Goal: Obtain resource: Obtain resource

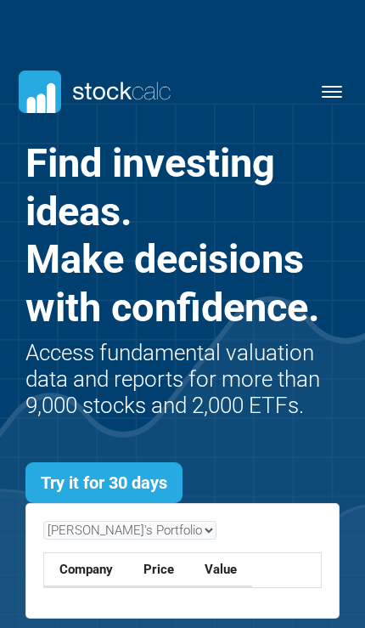
scroll to position [446, 365]
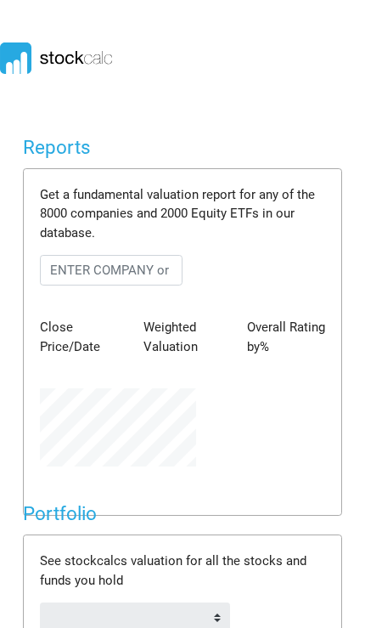
click at [336, 92] on body "Dashboard Snapshot Reports Portfolio Screen Stock Screener Sector ETF Industry …" at bounding box center [182, 314] width 365 height 628
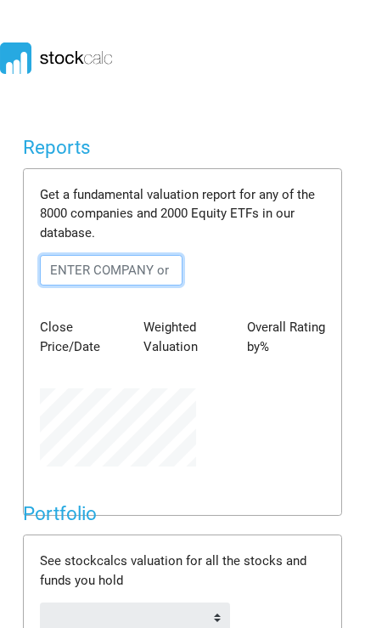
click at [128, 270] on input "text" at bounding box center [111, 270] width 143 height 31
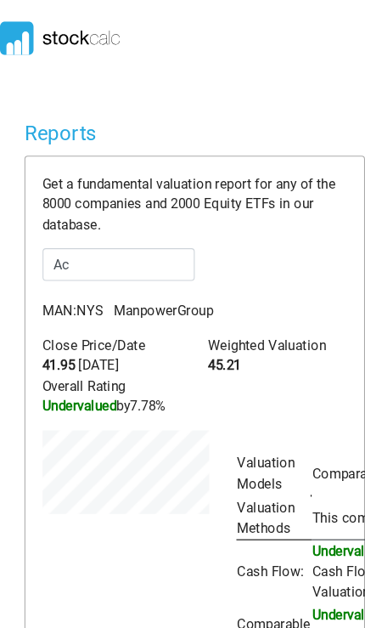
scroll to position [23, 0]
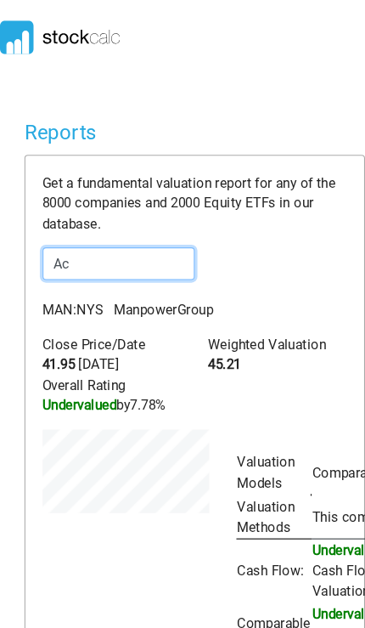
click at [139, 248] on input "Ac" at bounding box center [111, 247] width 143 height 31
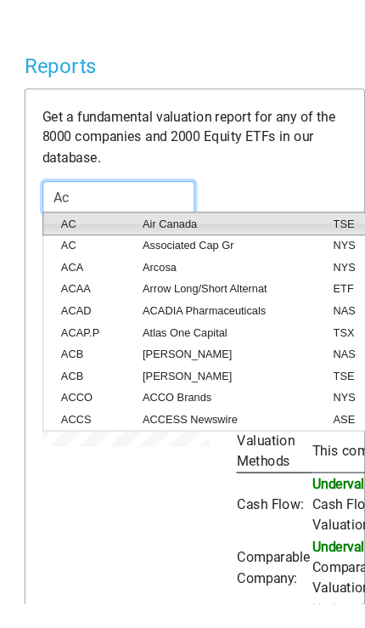
click at [168, 264] on span "Air Canada" at bounding box center [211, 271] width 178 height 15
type input "AC:TSE"
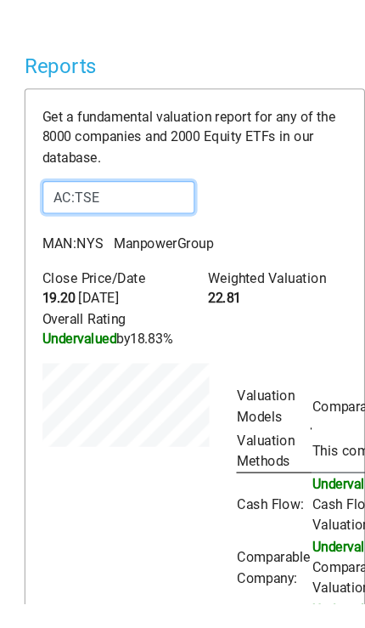
scroll to position [314, 182]
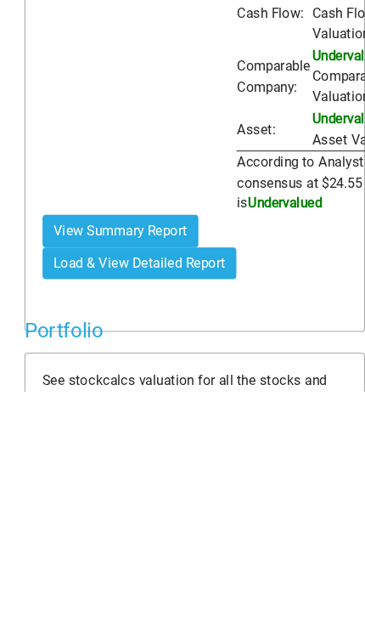
click at [153, 462] on button "View Summary Report" at bounding box center [113, 477] width 147 height 31
type input "AC:TSE"
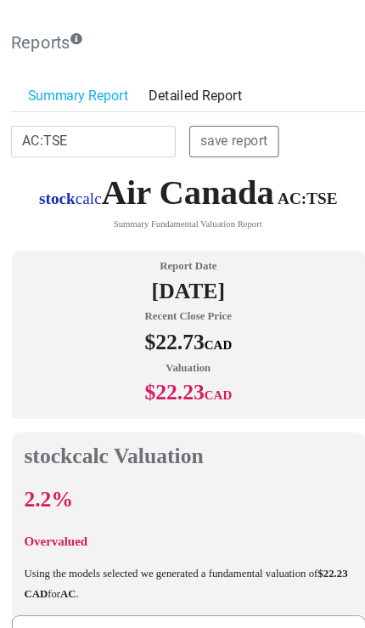
scroll to position [0, 9]
click at [195, 116] on link "Detailed Report" at bounding box center [183, 130] width 107 height 29
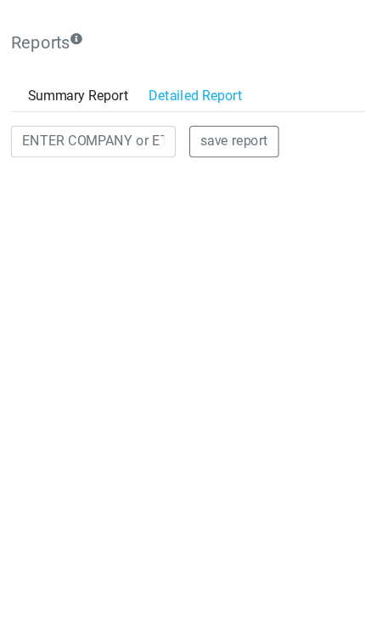
click at [89, 116] on link "Summary Report" at bounding box center [73, 130] width 114 height 29
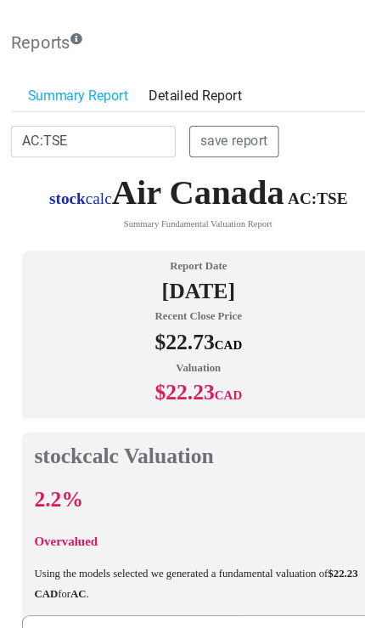
click at [49, 71] on h5 "Reports" at bounding box center [182, 81] width 345 height 20
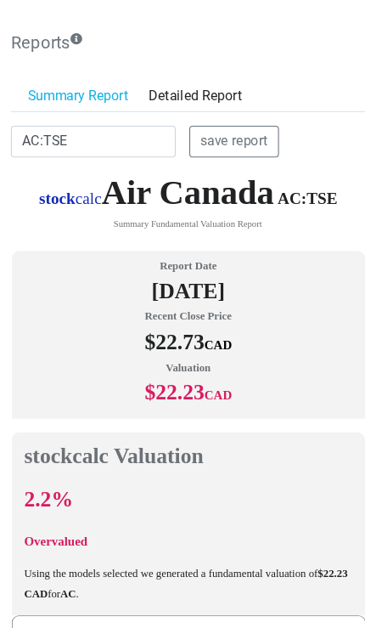
scroll to position [0, 9]
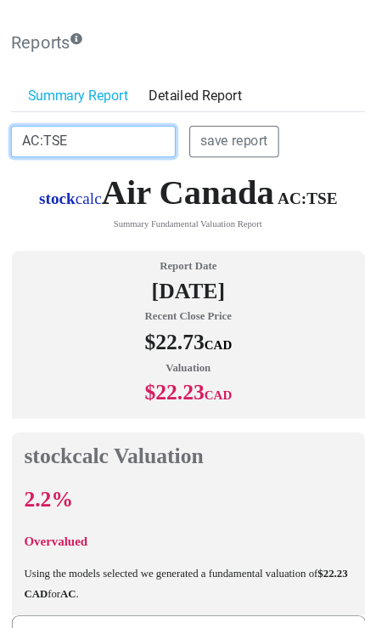
click at [112, 157] on input "AC:TSE" at bounding box center [87, 172] width 155 height 31
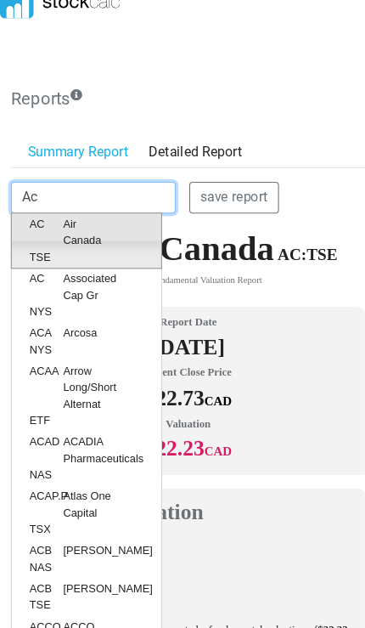
click at [97, 214] on span "Air Canada" at bounding box center [84, 217] width 74 height 31
type input "AC:TSE"
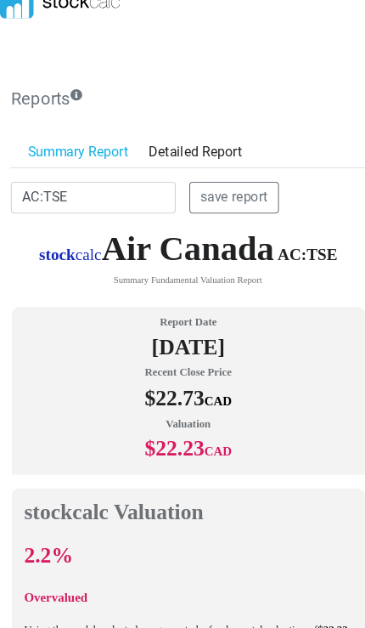
click at [237, 182] on button "save report" at bounding box center [220, 185] width 85 height 31
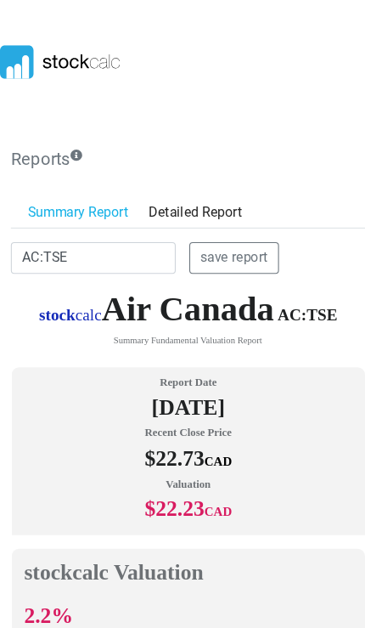
click at [214, 197] on link "Detailed Report" at bounding box center [183, 199] width 107 height 29
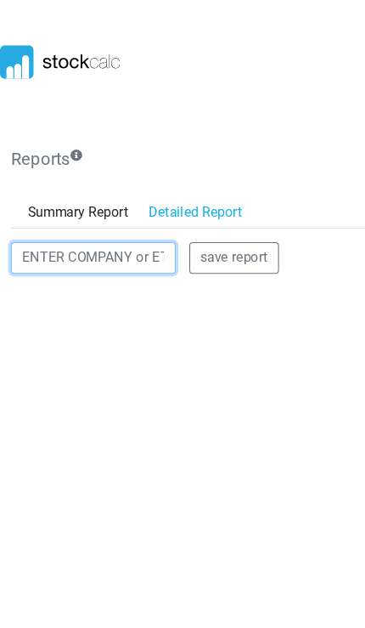
click at [112, 232] on input "text" at bounding box center [87, 242] width 155 height 31
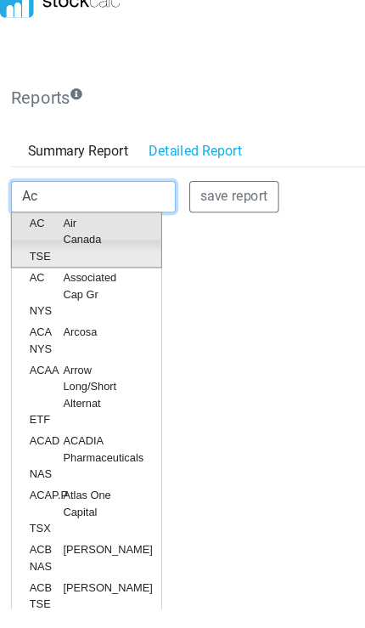
click at [91, 259] on span "Air Canada" at bounding box center [84, 274] width 74 height 31
type input "AC:TSE"
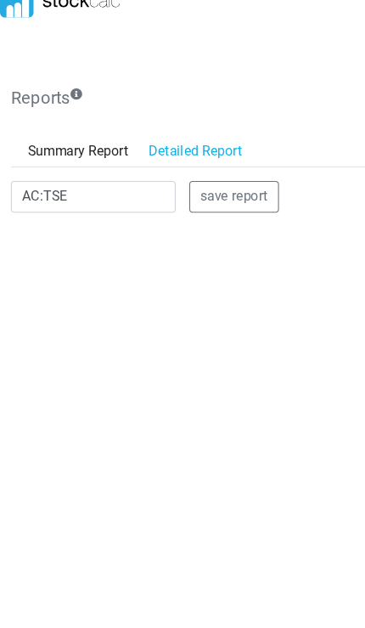
scroll to position [18, 0]
click at [237, 209] on button "save report" at bounding box center [220, 224] width 85 height 31
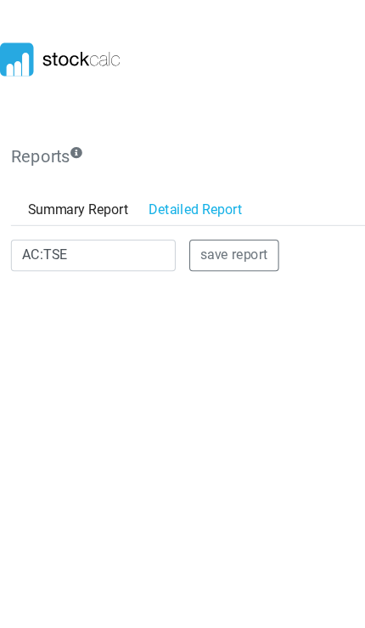
scroll to position [0, 0]
